Goal: Obtain resource: Download file/media

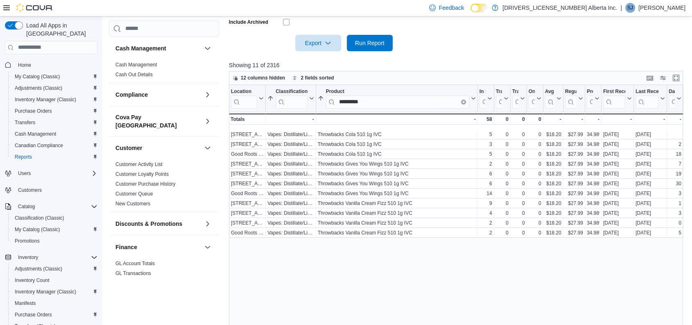
scroll to position [211, 0]
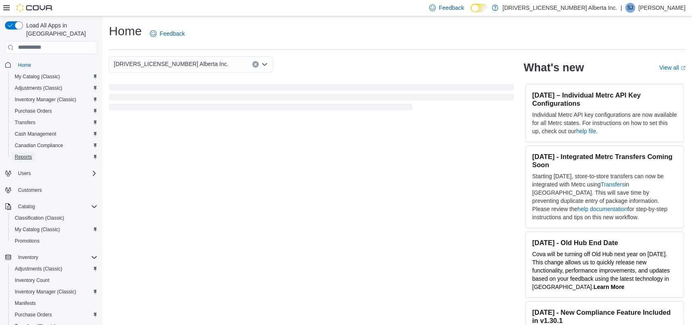
click at [20, 154] on span "Reports" at bounding box center [23, 157] width 17 height 7
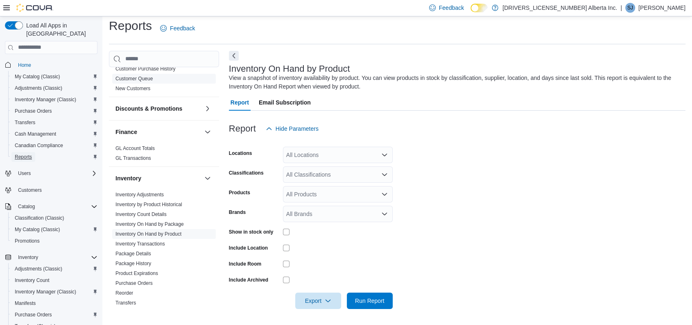
scroll to position [147, 0]
click at [340, 162] on div "All Locations" at bounding box center [338, 155] width 110 height 16
type input "***"
click at [340, 168] on span "6626 127th Ave NW" at bounding box center [333, 169] width 57 height 8
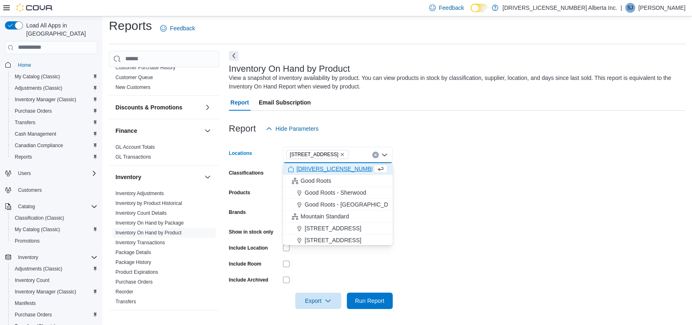
click at [467, 188] on form "Locations 6626 127th Ave NW Combo box. Selected. 6626 127th Ave NW. Press Backs…" at bounding box center [457, 223] width 457 height 172
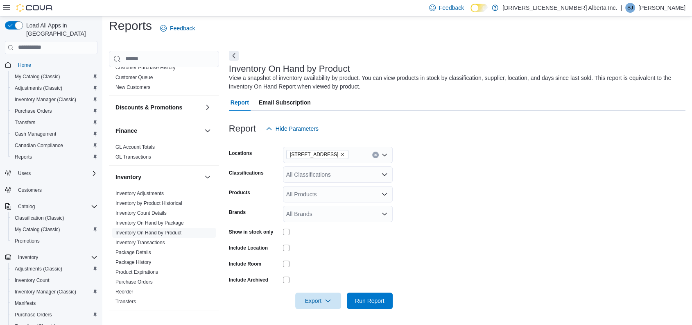
click at [344, 176] on div "All Classifications" at bounding box center [338, 174] width 110 height 16
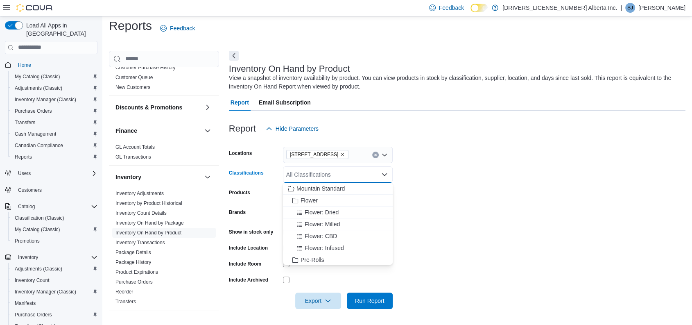
click at [306, 202] on span "Flower" at bounding box center [309, 200] width 17 height 8
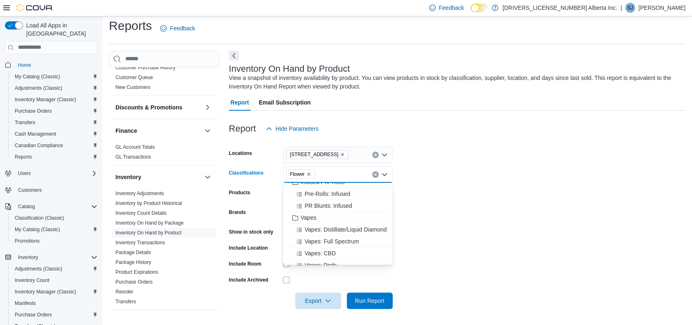
scroll to position [101, 0]
click at [311, 222] on button "Vapes" at bounding box center [338, 218] width 110 height 12
click at [409, 208] on form "Locations 6626 127th Ave NW Classifications Flower Vapes Combo box. Selected. F…" at bounding box center [457, 223] width 457 height 172
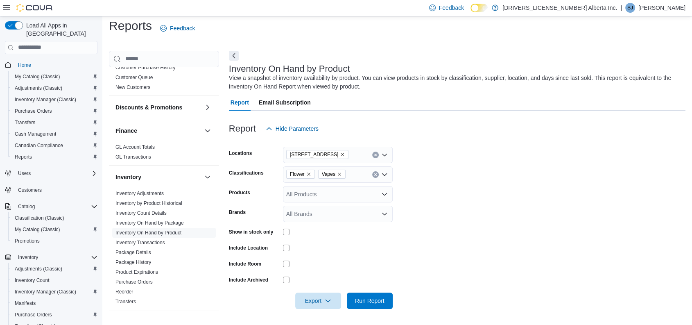
click at [287, 239] on form "Locations 6626 127th Ave NW Classifications Flower Vapes Products All Products …" at bounding box center [457, 223] width 457 height 172
click at [318, 309] on div at bounding box center [457, 314] width 457 height 10
click at [316, 297] on span "Export" at bounding box center [318, 300] width 36 height 16
click at [322, 245] on button "Export to Excel" at bounding box center [319, 251] width 47 height 16
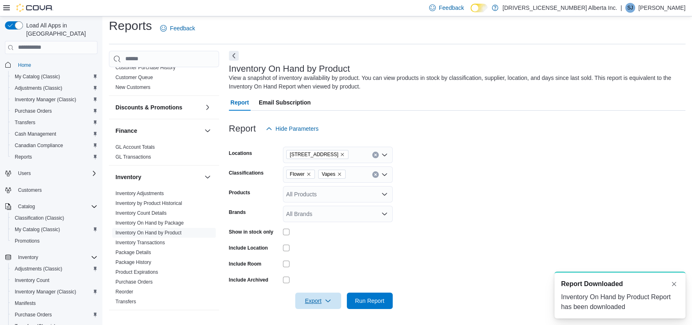
scroll to position [0, 0]
